Goal: Information Seeking & Learning: Learn about a topic

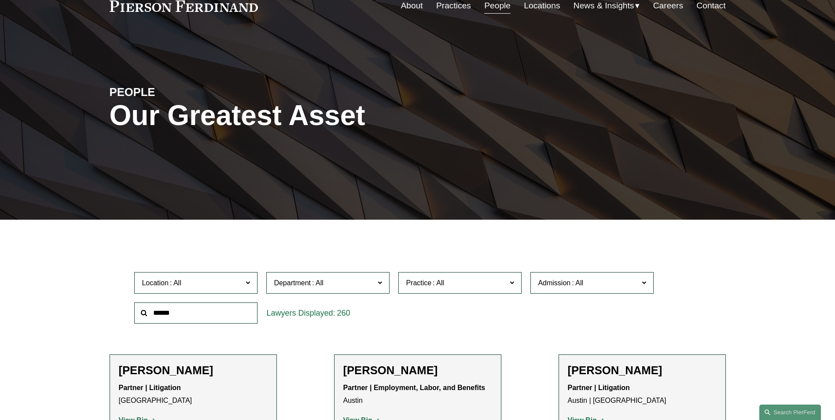
scroll to position [88, 0]
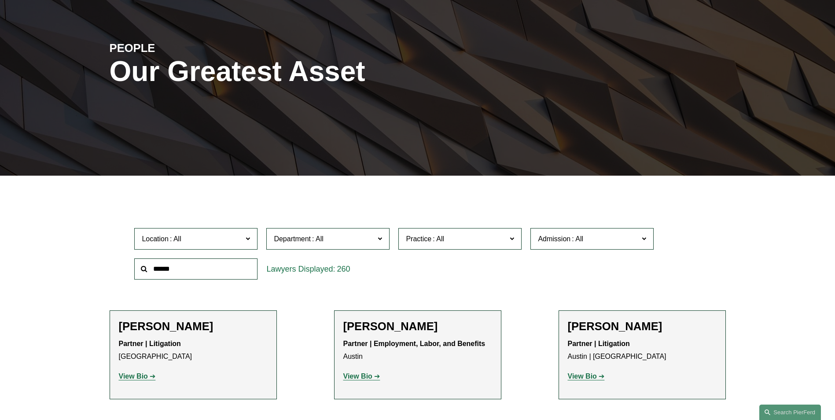
click at [213, 271] on input "text" at bounding box center [195, 269] width 123 height 22
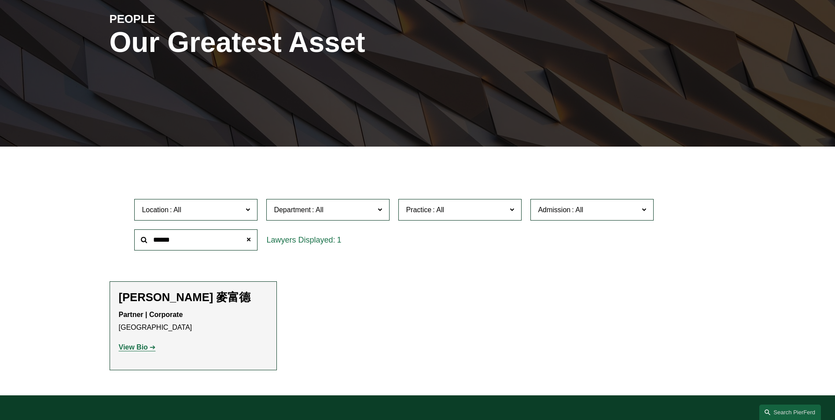
scroll to position [132, 0]
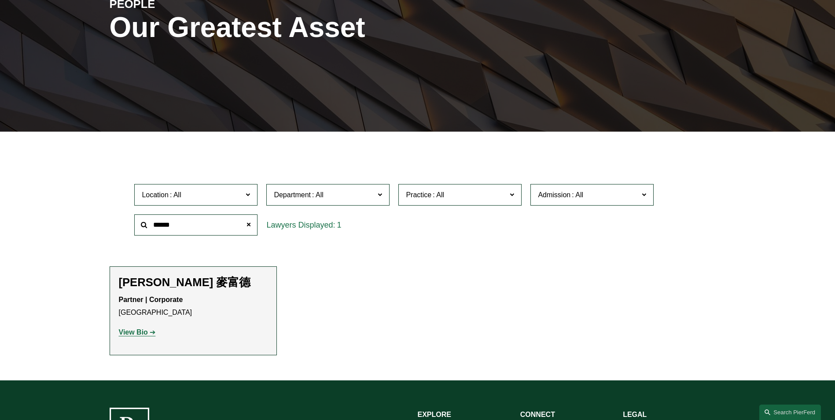
type input "******"
click at [135, 331] on strong "View Bio" at bounding box center [133, 331] width 29 height 7
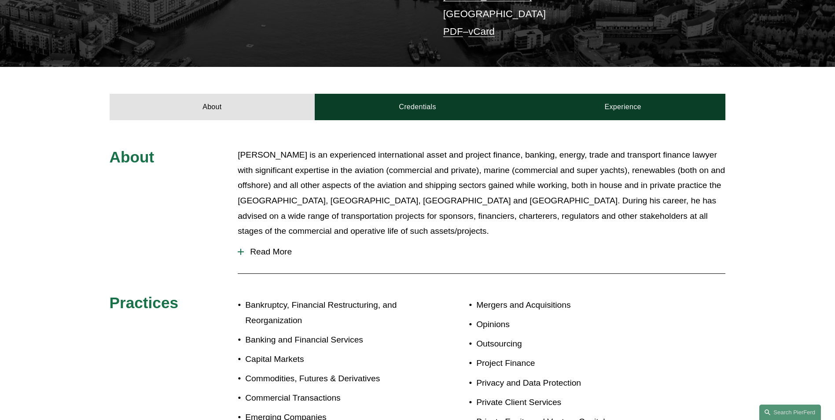
scroll to position [264, 0]
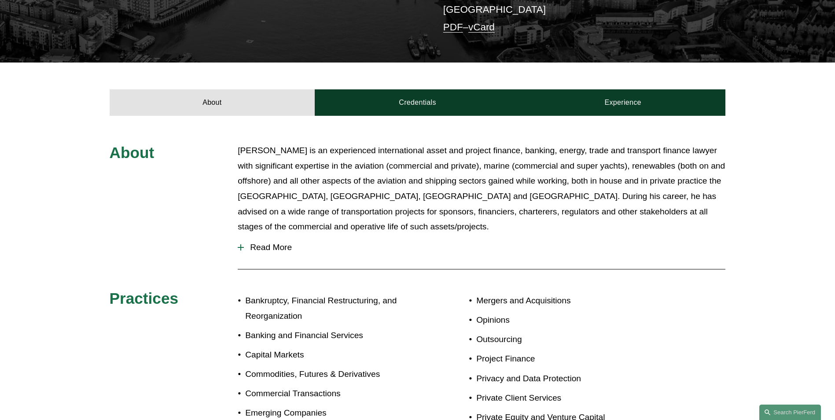
click at [261, 242] on span "Read More" at bounding box center [484, 247] width 481 height 10
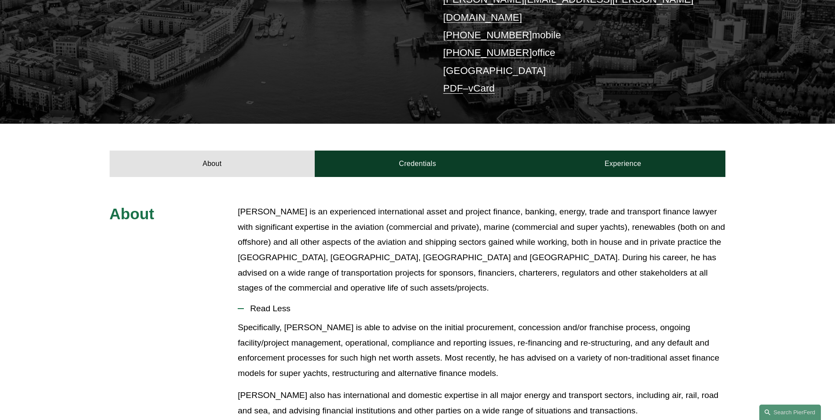
scroll to position [176, 0]
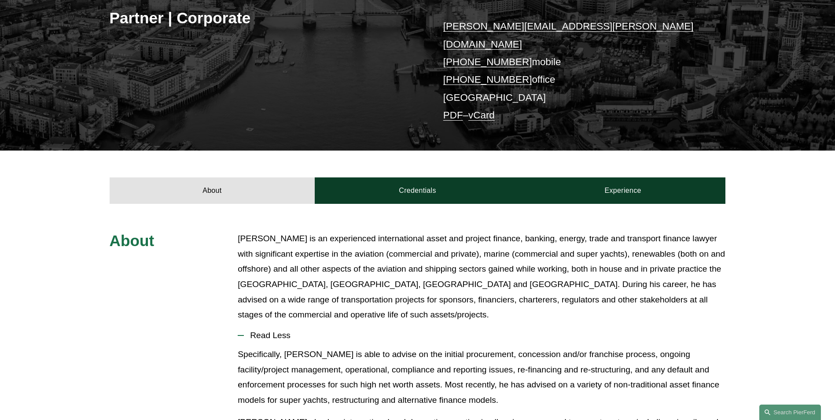
click at [422, 177] on link "Credentials" at bounding box center [417, 190] width 205 height 26
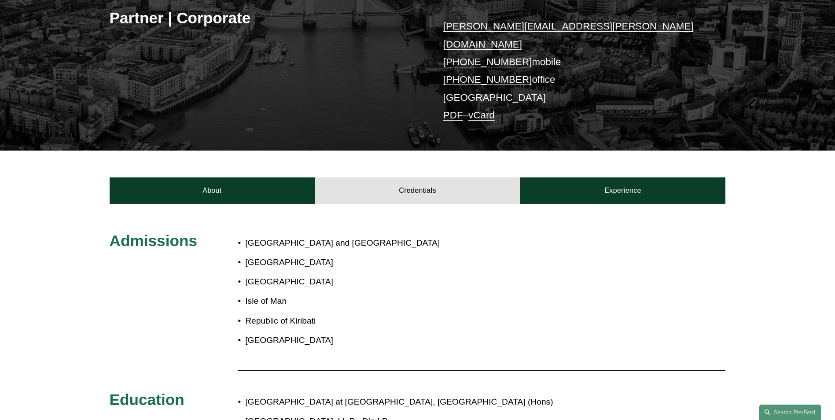
click at [612, 179] on link "Experience" at bounding box center [622, 190] width 205 height 26
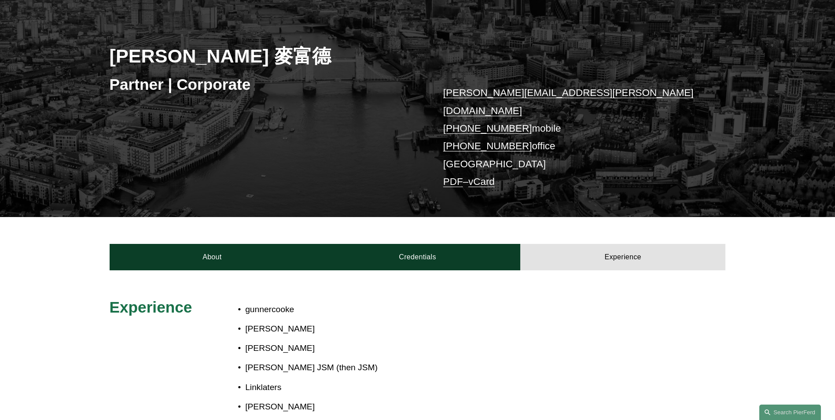
scroll to position [88, 0]
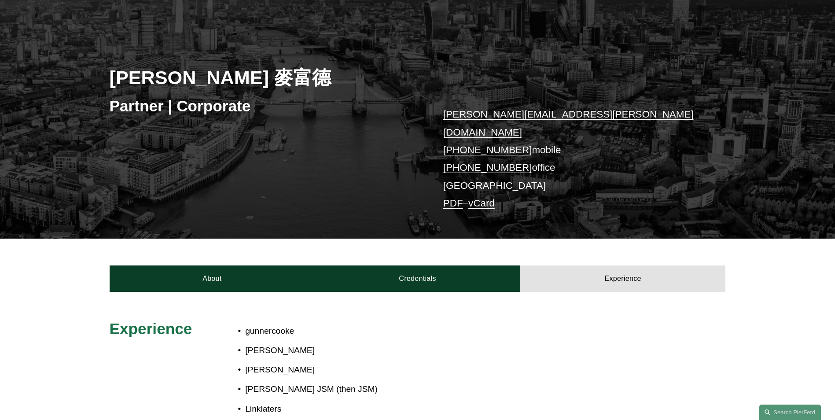
click at [612, 269] on link "Experience" at bounding box center [622, 278] width 205 height 26
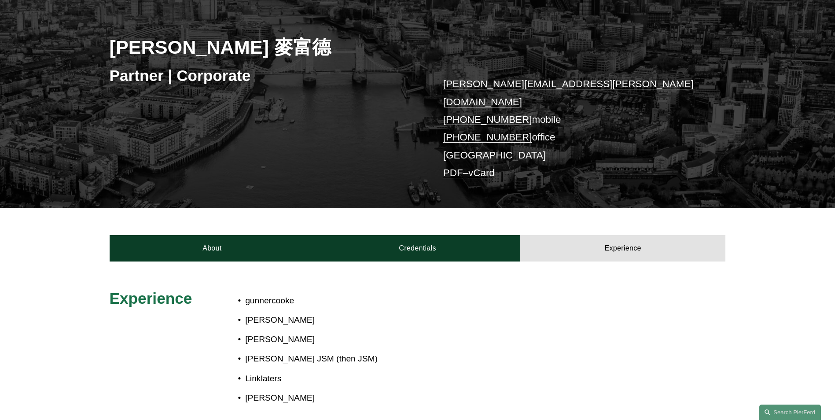
scroll to position [0, 0]
